Goal: Transaction & Acquisition: Purchase product/service

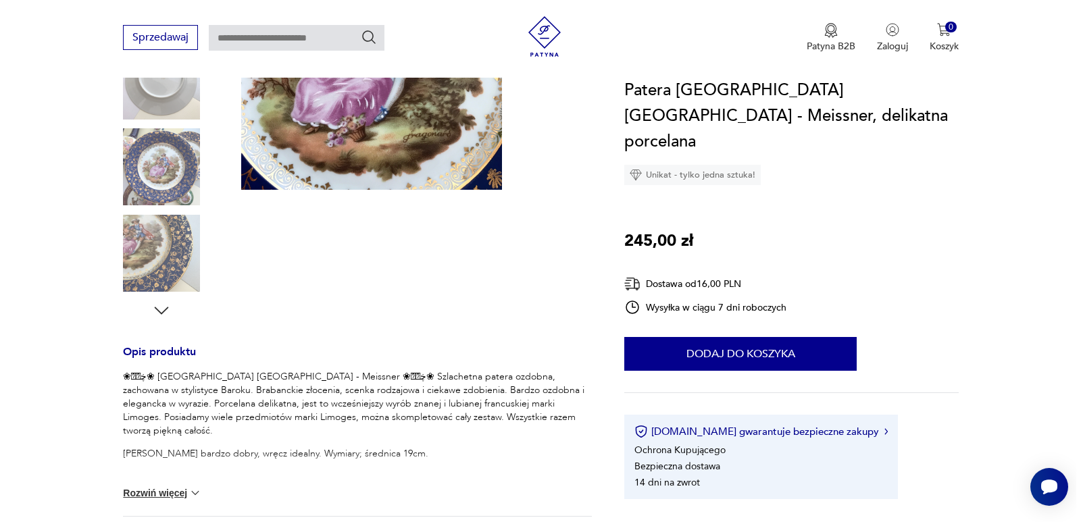
scroll to position [270, 0]
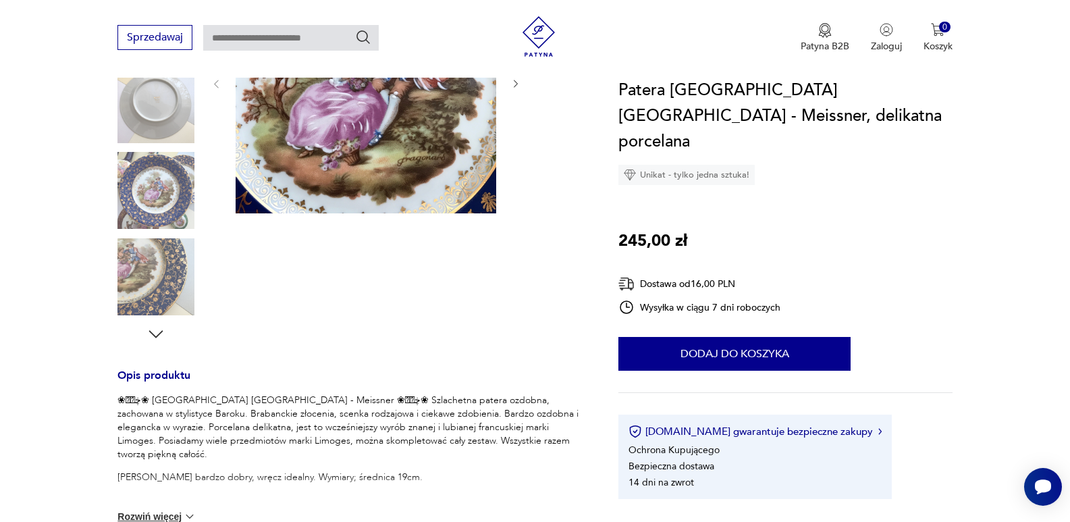
click at [340, 153] on img at bounding box center [366, 83] width 261 height 261
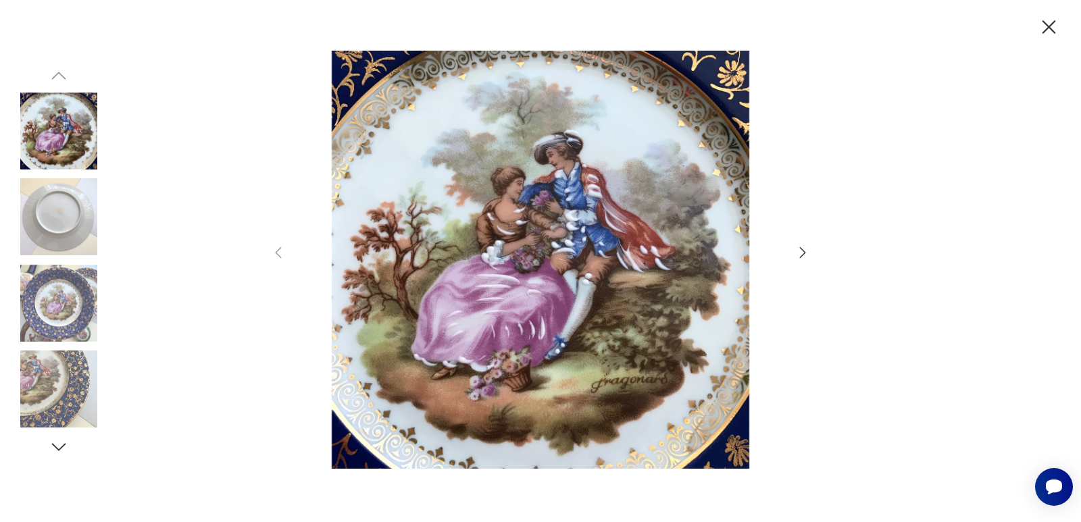
click at [803, 259] on icon "button" at bounding box center [802, 252] width 16 height 16
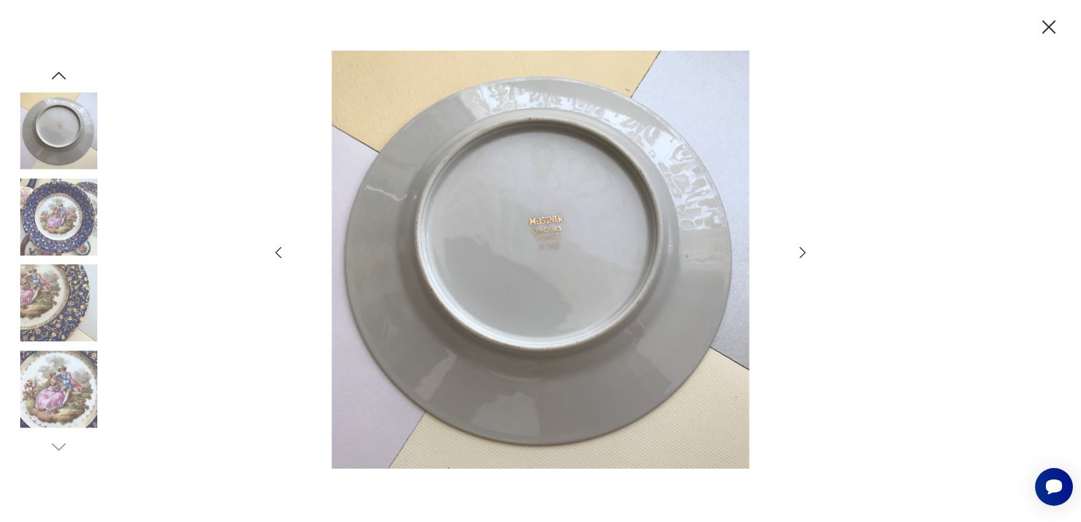
click at [803, 259] on icon "button" at bounding box center [802, 252] width 16 height 16
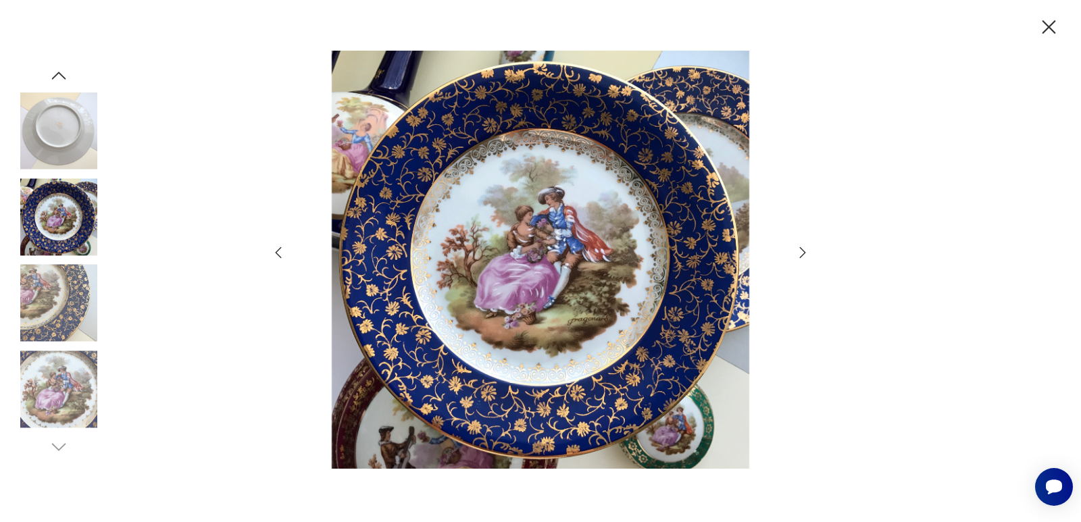
click at [803, 259] on icon "button" at bounding box center [802, 252] width 16 height 16
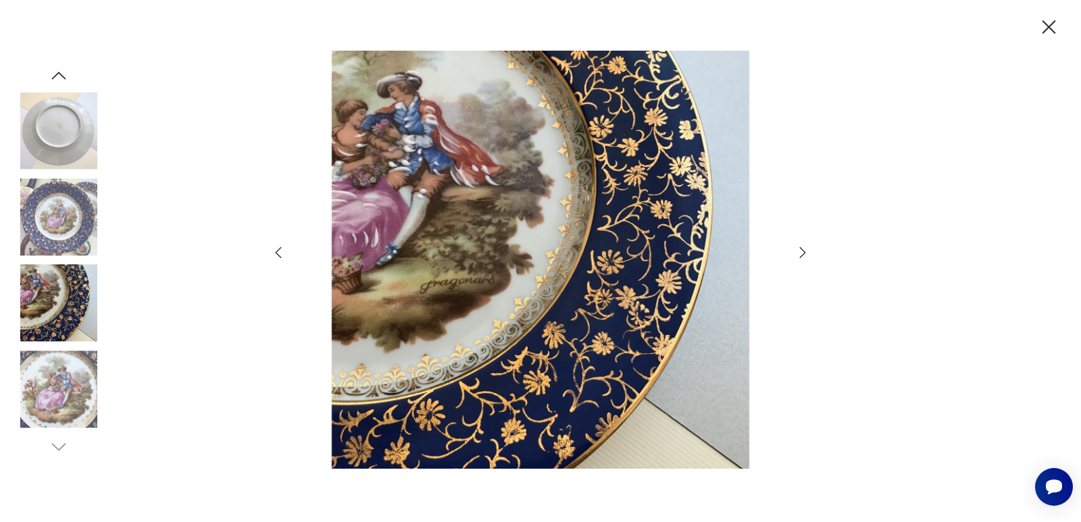
click at [803, 259] on icon "button" at bounding box center [802, 252] width 16 height 16
